Goal: Information Seeking & Learning: Learn about a topic

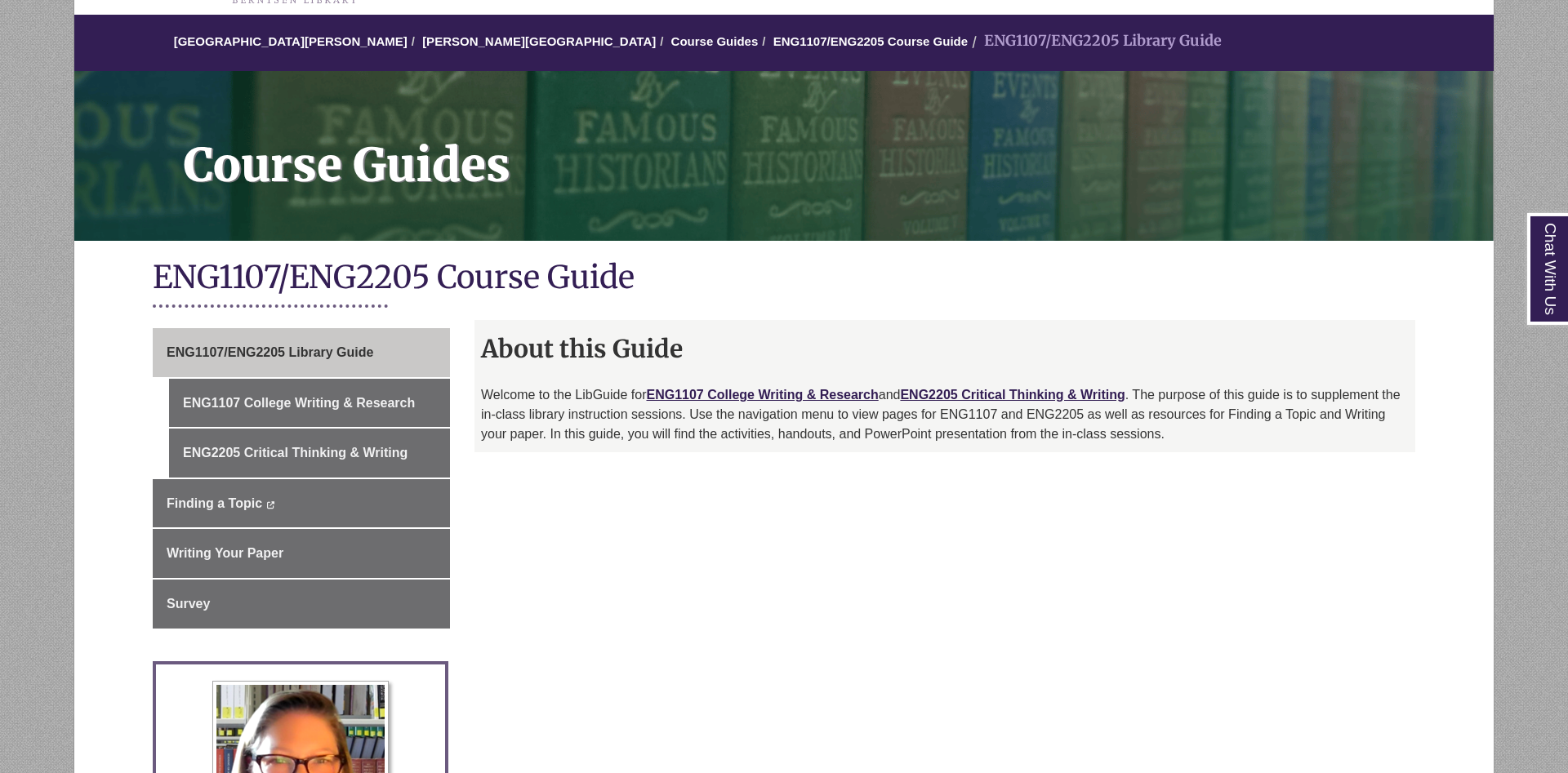
scroll to position [166, 0]
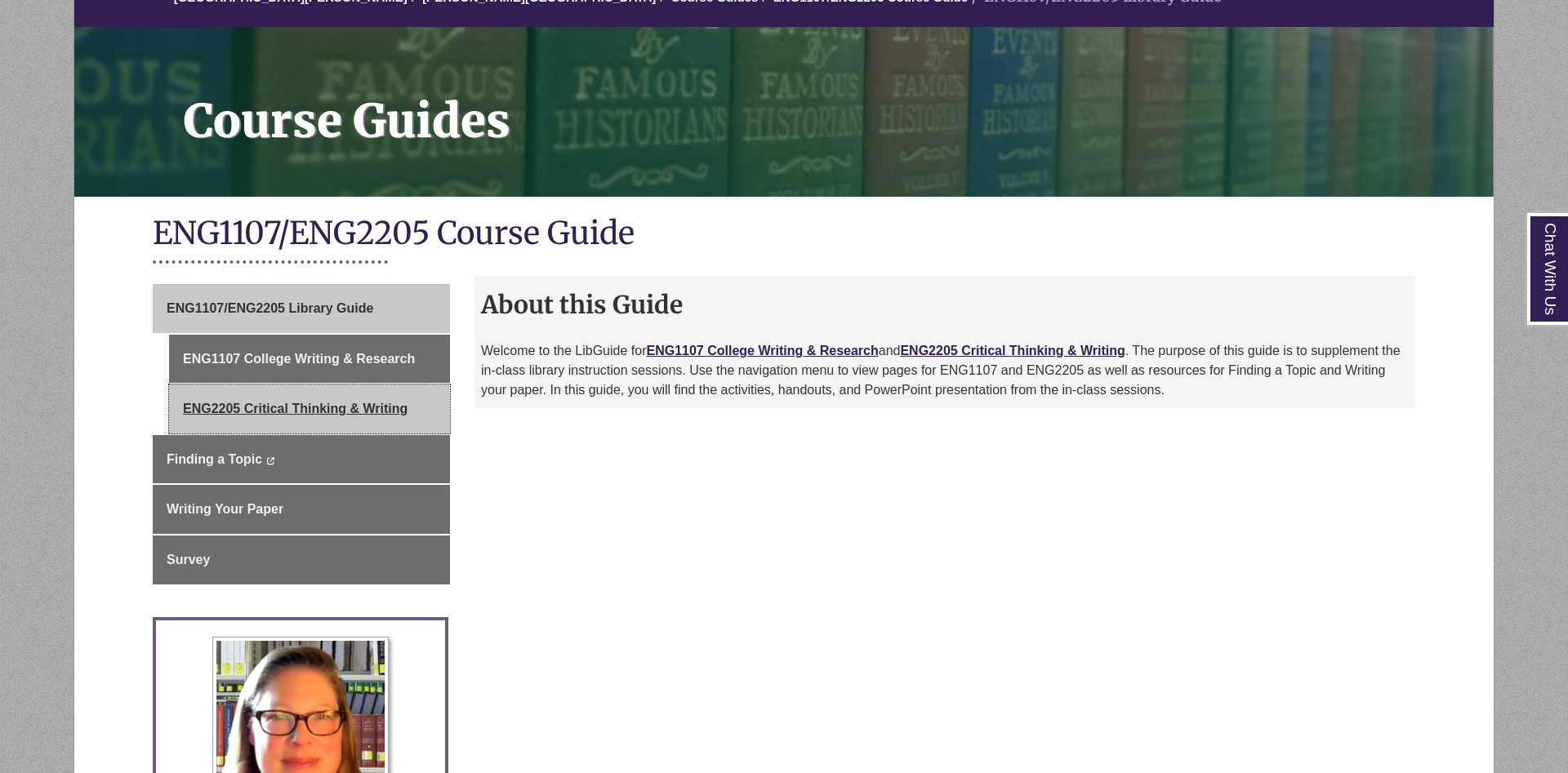
click at [339, 403] on link "ENG2205 Critical Thinking & Writing" at bounding box center [309, 409] width 281 height 49
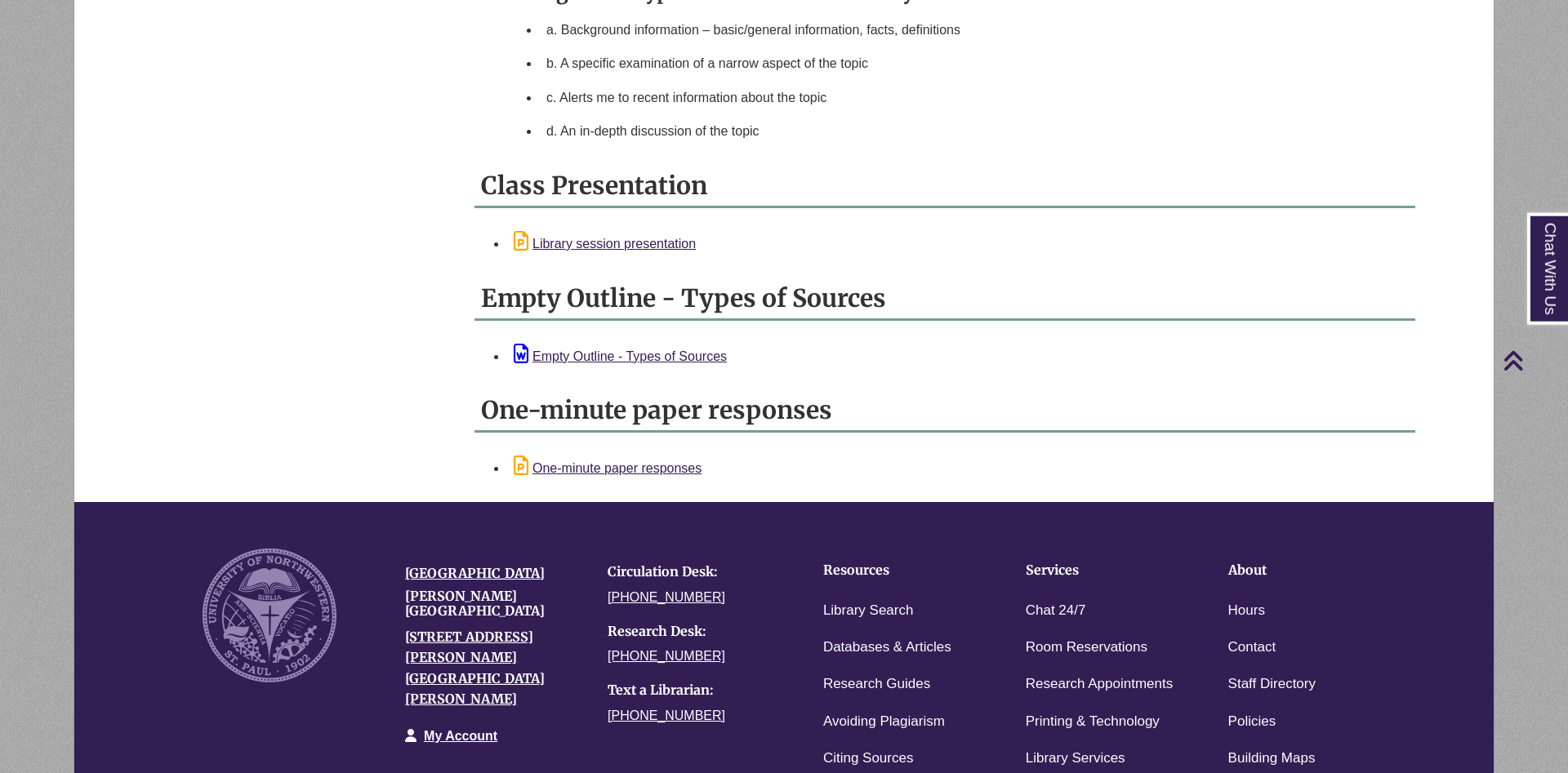
scroll to position [1665, 0]
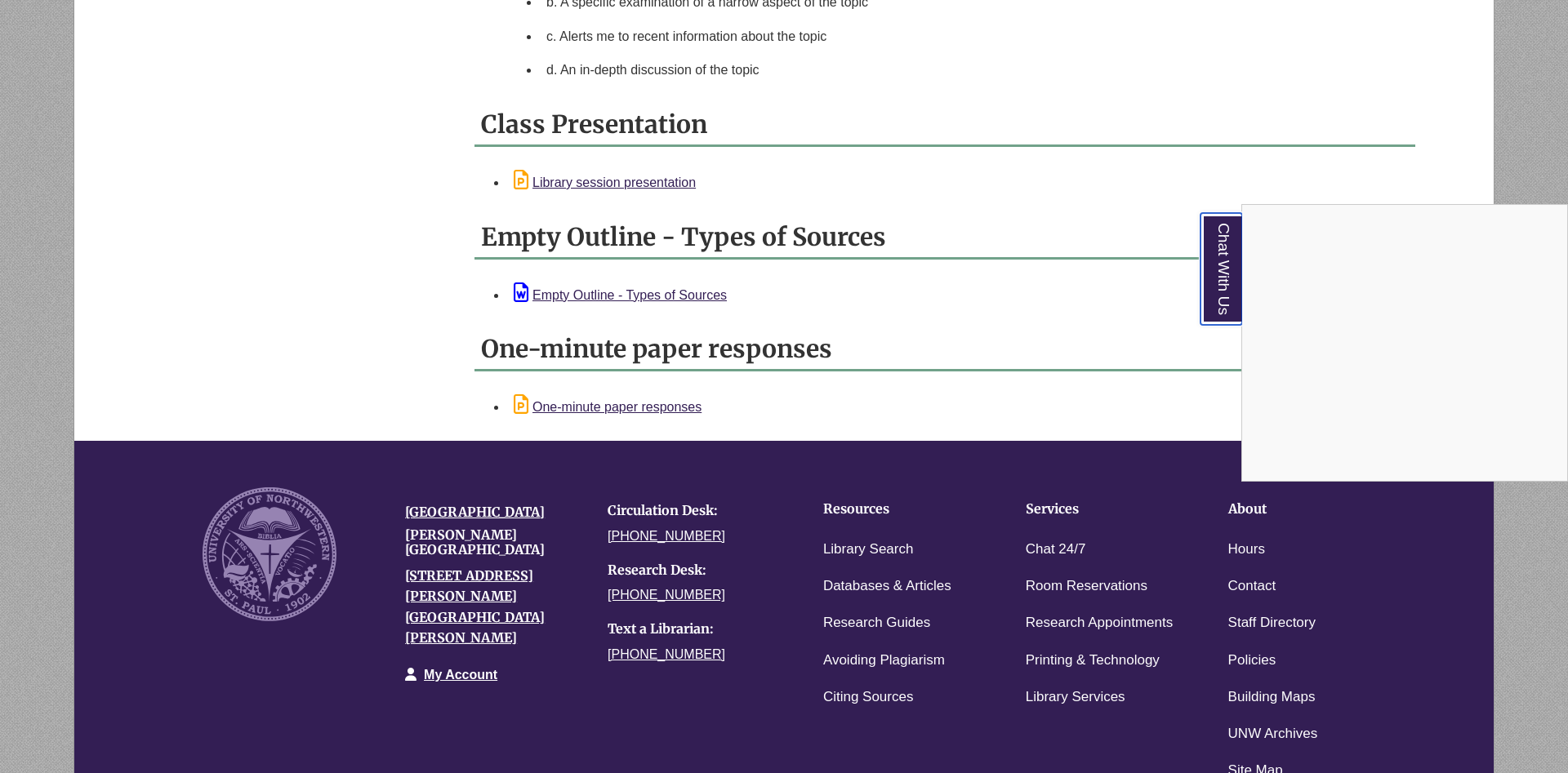
click at [1225, 275] on link "Chat With Us" at bounding box center [1221, 268] width 42 height 112
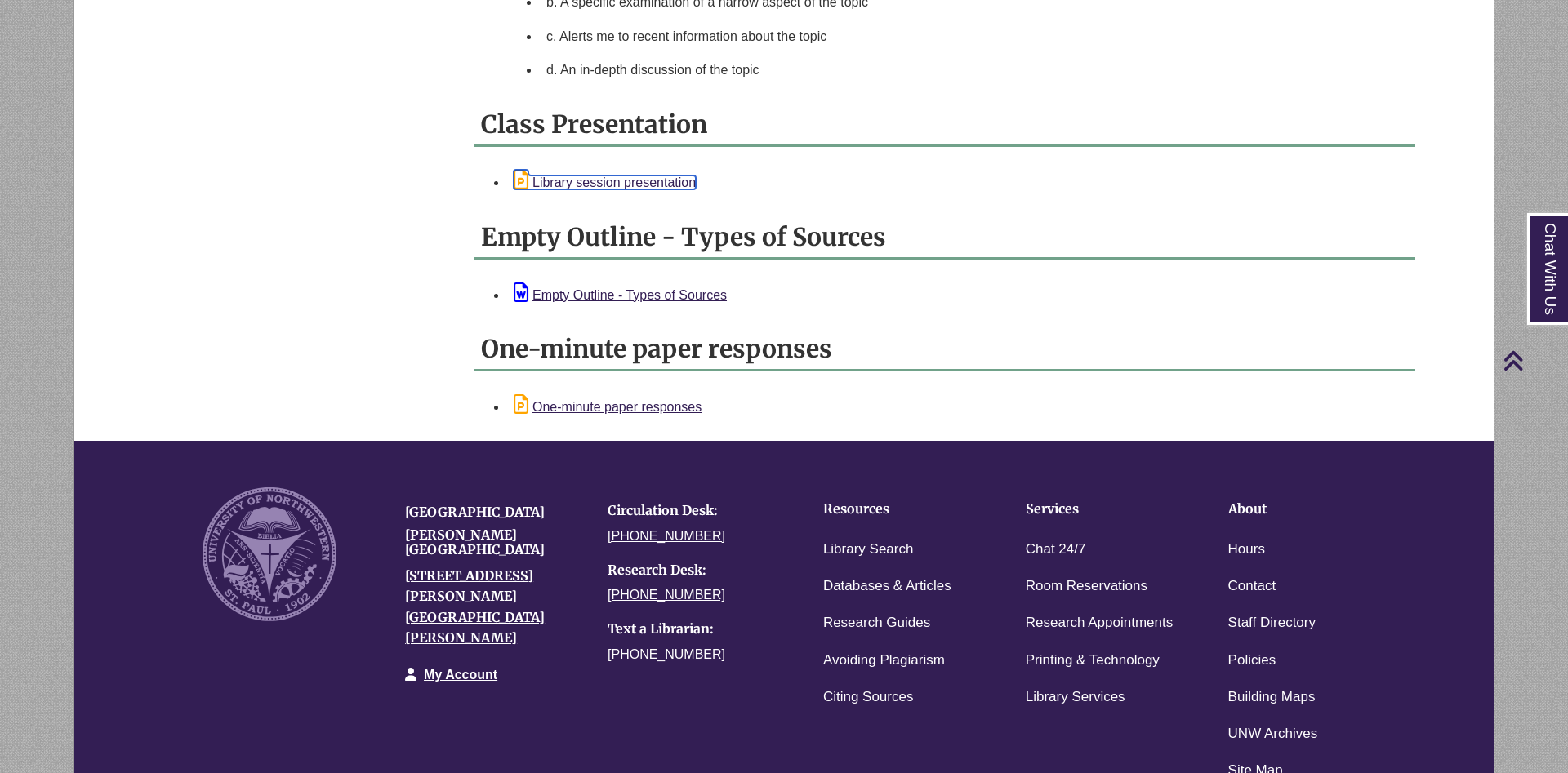
click at [628, 187] on link "Library session presentation" at bounding box center [605, 182] width 182 height 14
click at [1197, 20] on li "b. A specific examination of a narrow aspect of the topic" at bounding box center [973, 3] width 869 height 35
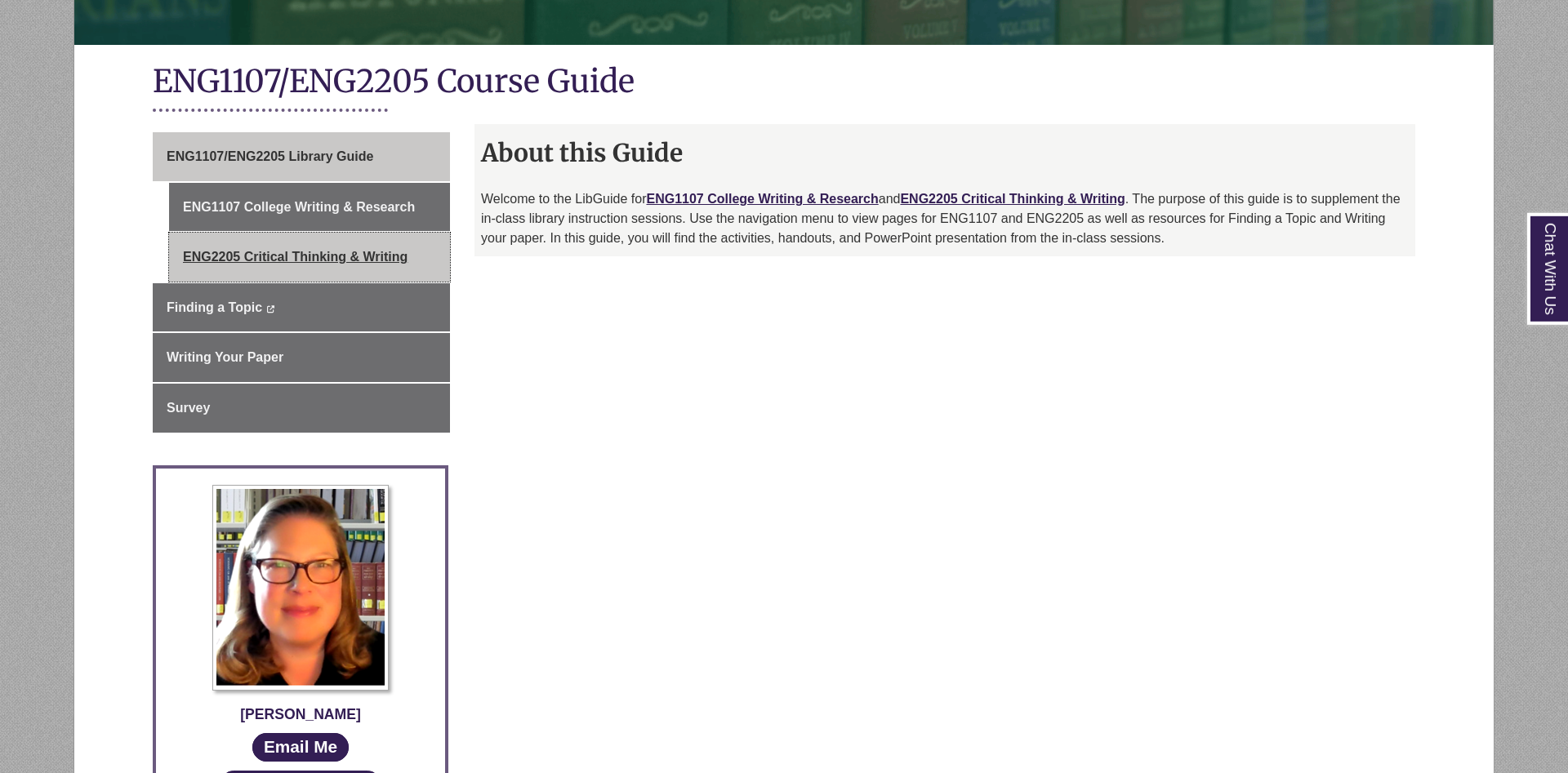
scroll to position [333, 0]
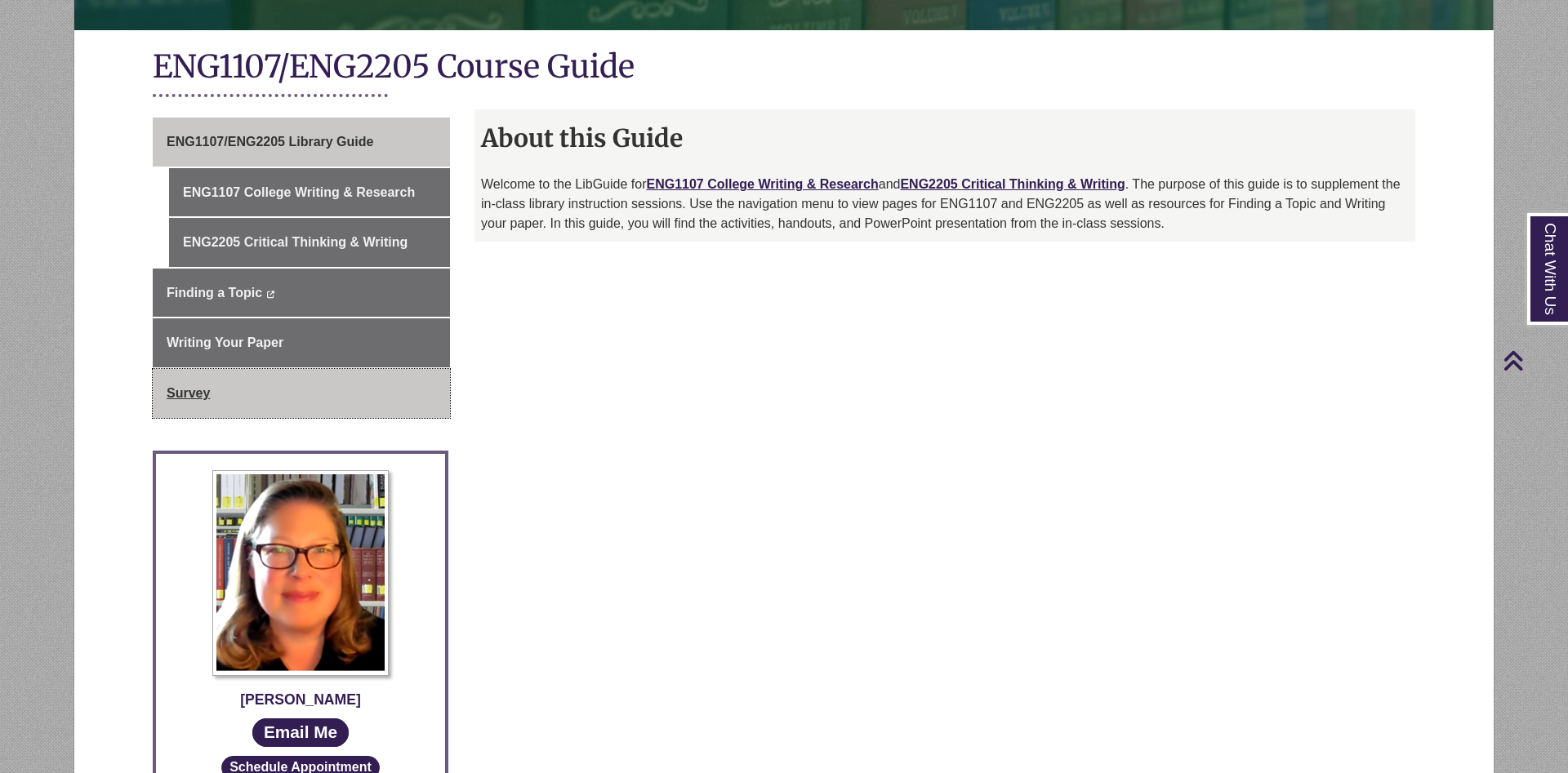
click at [297, 403] on link "Survey" at bounding box center [301, 394] width 297 height 49
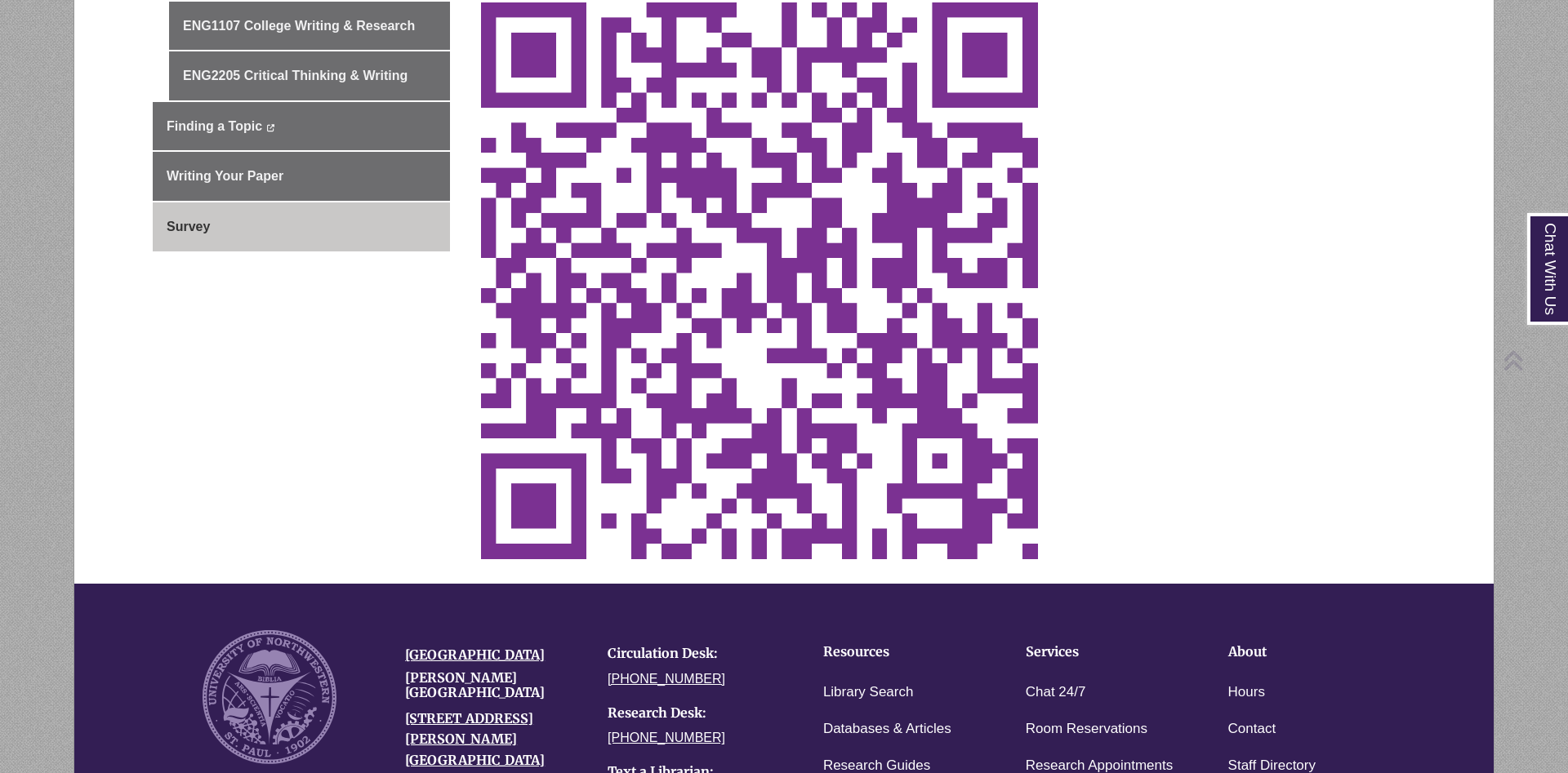
scroll to position [839, 0]
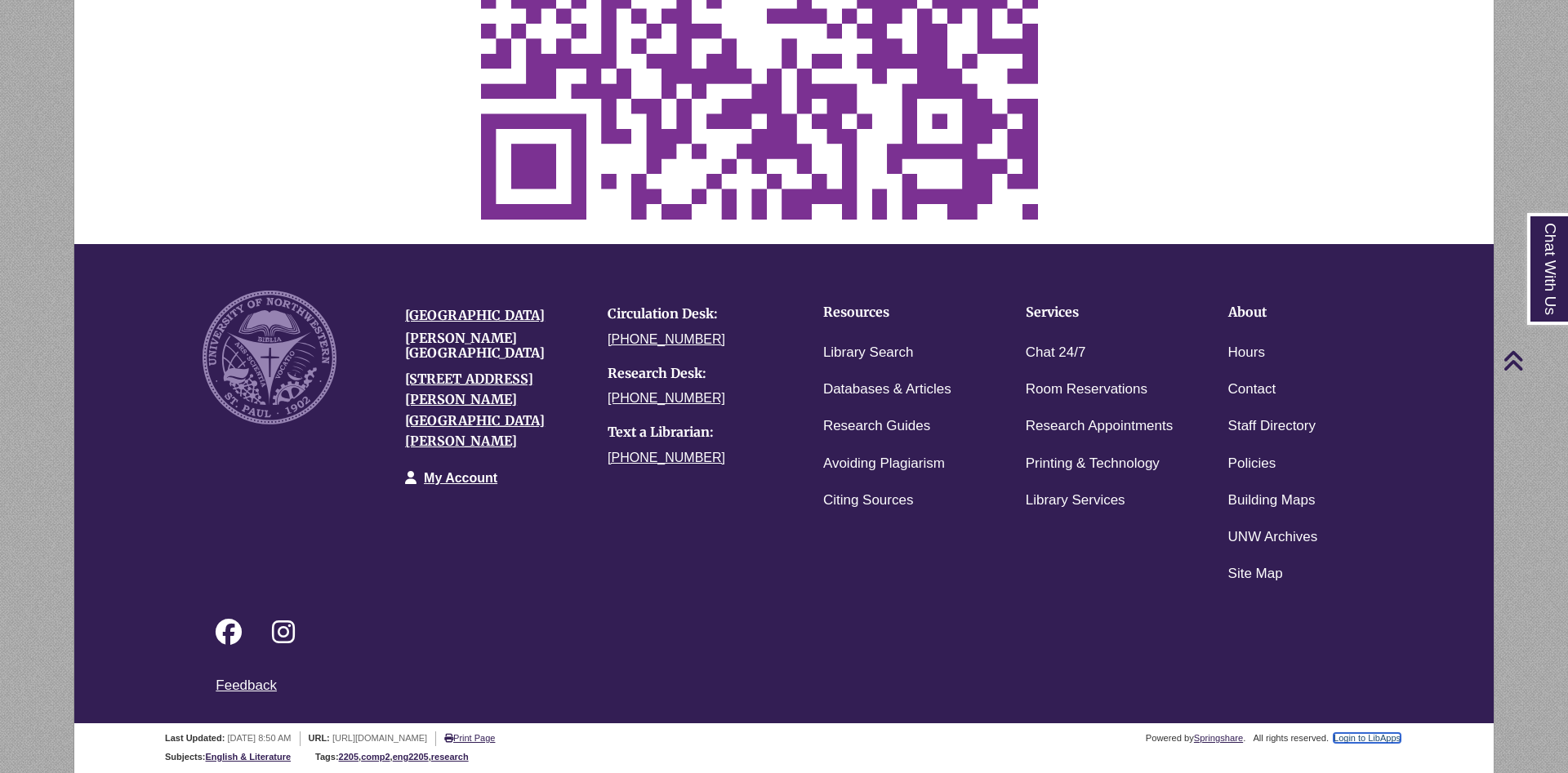
click at [1377, 740] on link "Login to LibApps" at bounding box center [1367, 738] width 67 height 10
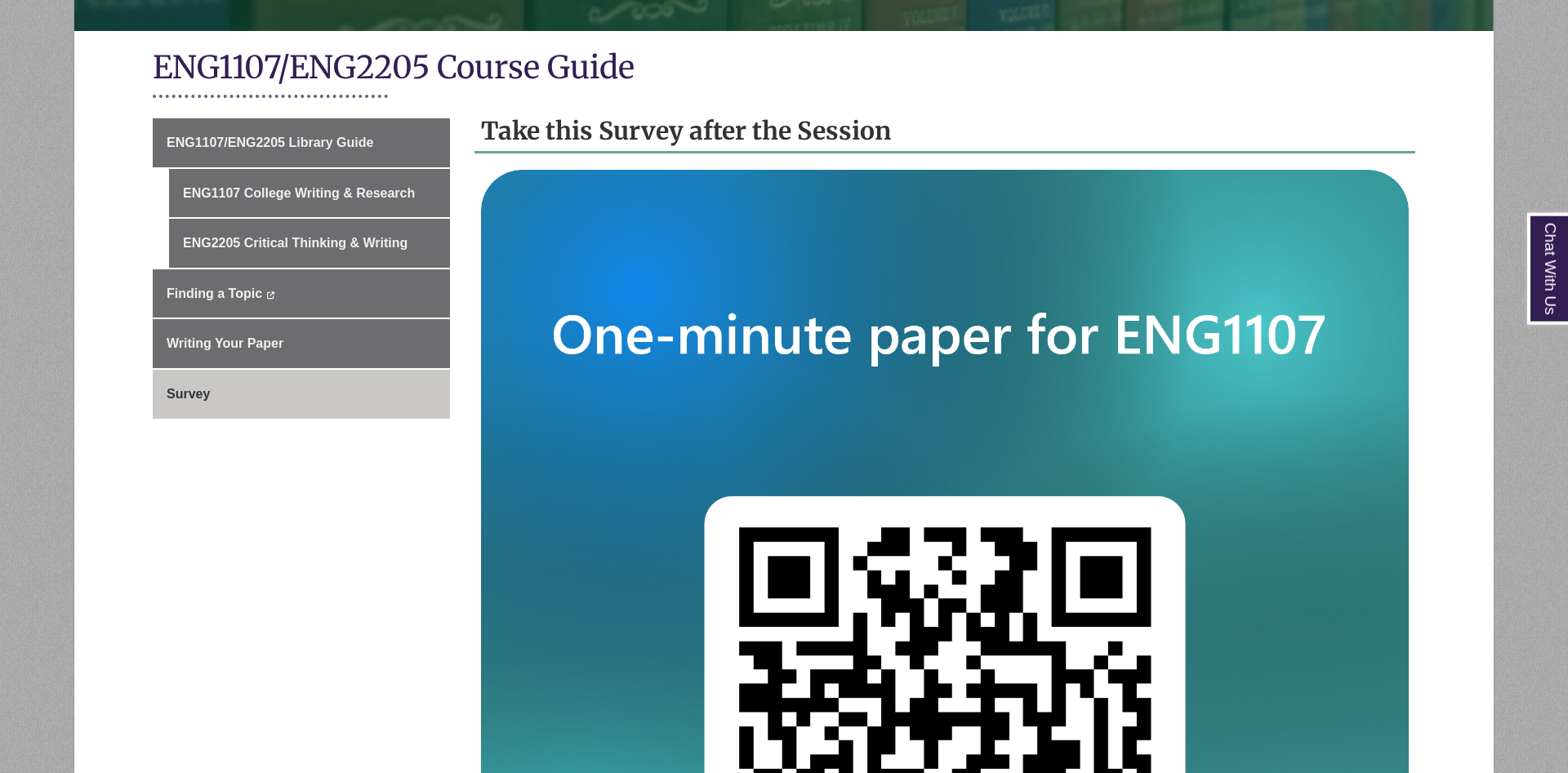
scroll to position [333, 0]
click at [1042, 617] on img at bounding box center [945, 633] width 928 height 928
click at [1079, 407] on img at bounding box center [945, 633] width 928 height 928
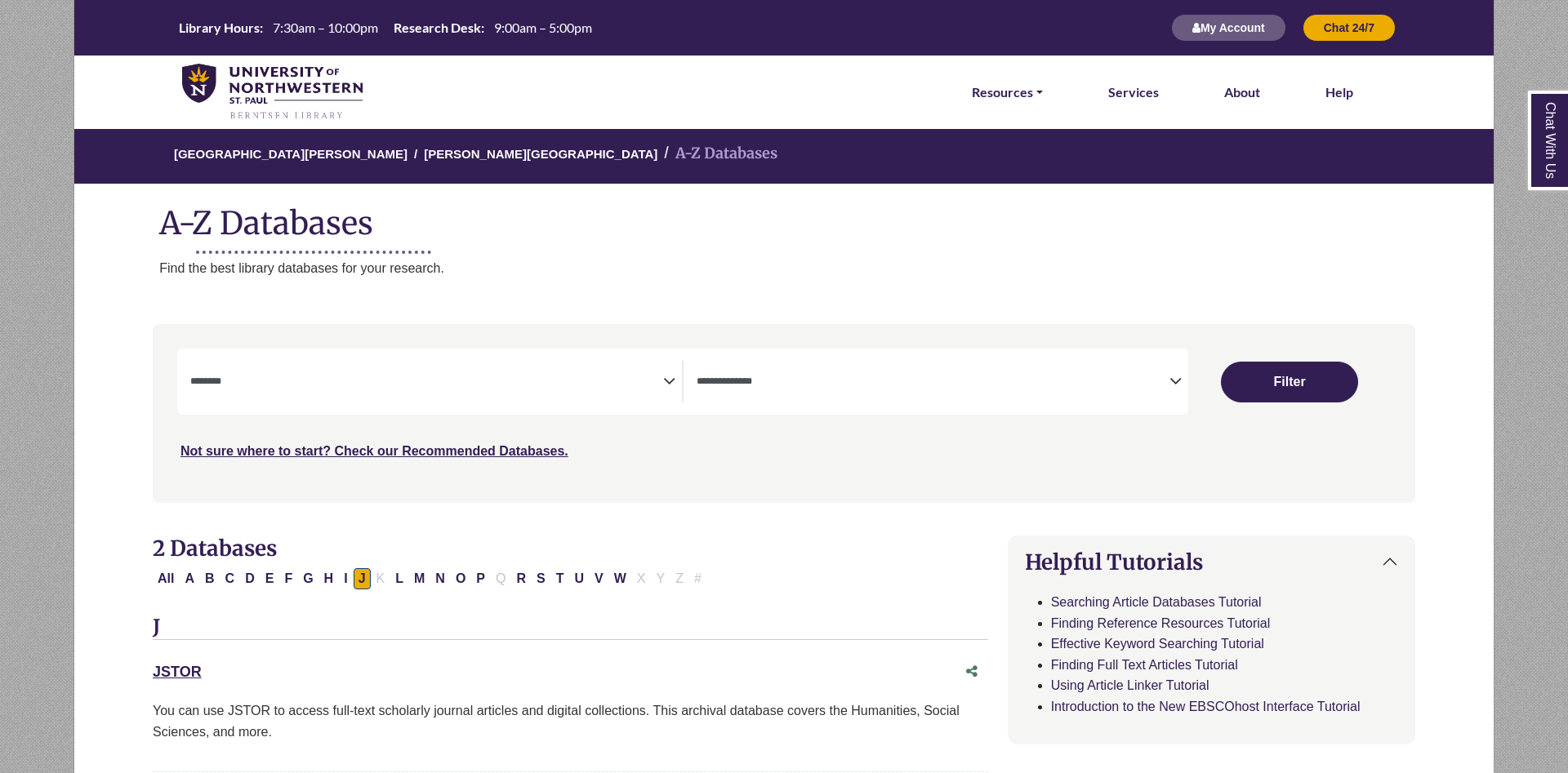
select select "Database Subject Filter"
select select "Database Types Filter"
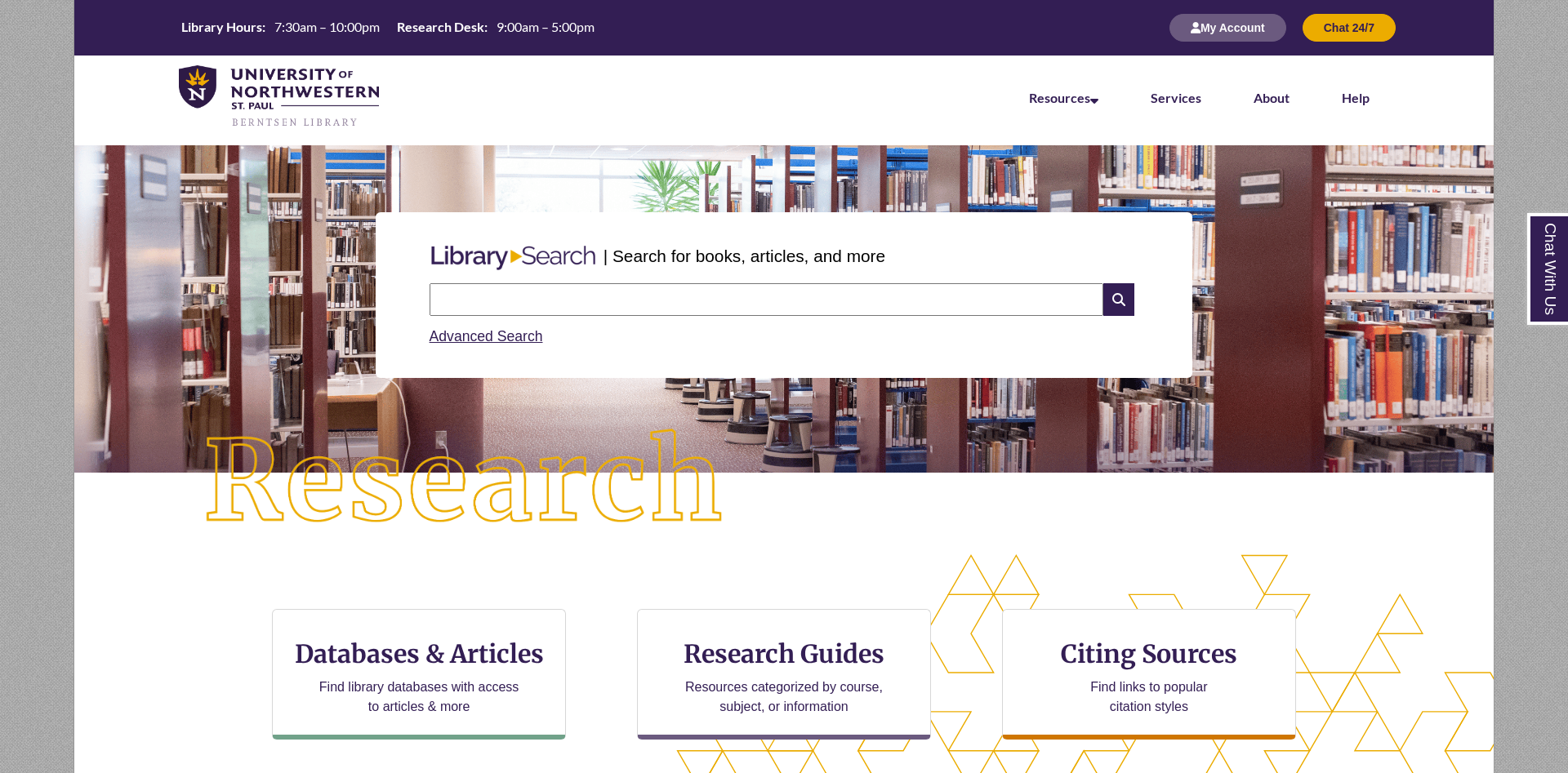
click at [613, 294] on input "text" at bounding box center [766, 300] width 674 height 33
click at [711, 295] on input "**********" at bounding box center [766, 300] width 674 height 33
type input "**********"
click at [625, 300] on input "text" at bounding box center [766, 300] width 674 height 33
type input "**********"
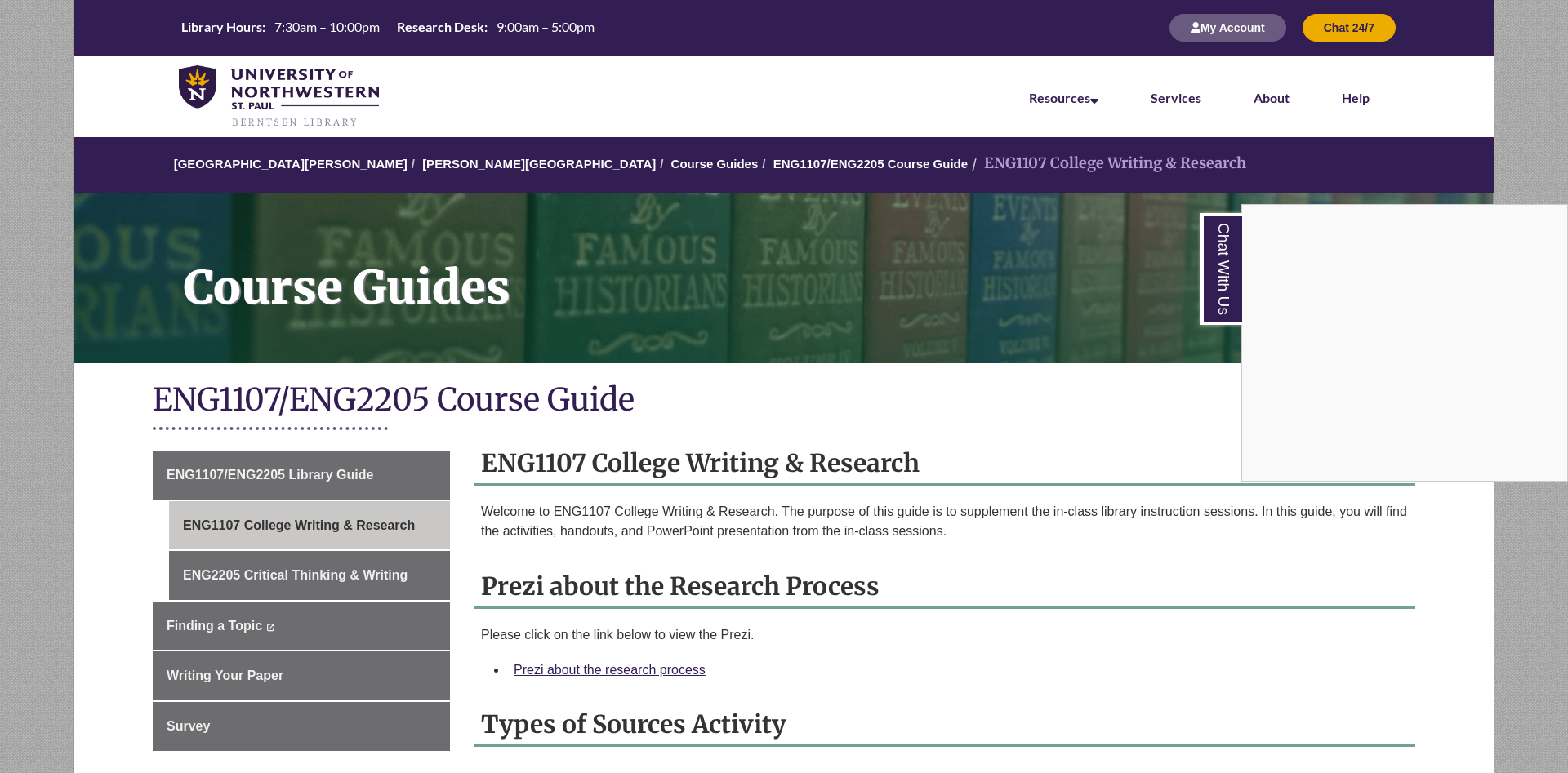
scroll to position [250, 0]
